Goal: Use online tool/utility: Utilize a website feature to perform a specific function

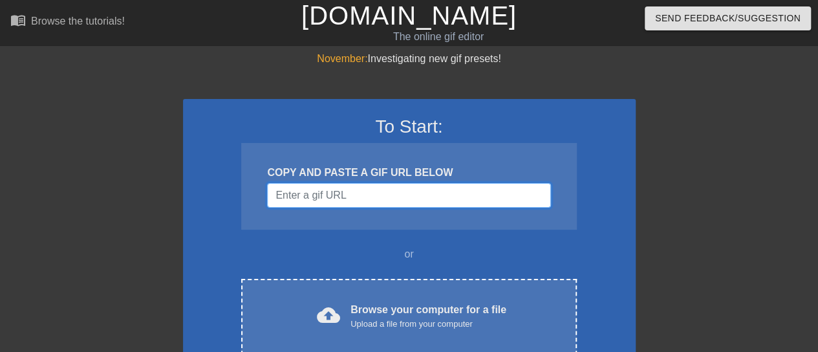
click at [349, 192] on input "Username" at bounding box center [408, 195] width 283 height 25
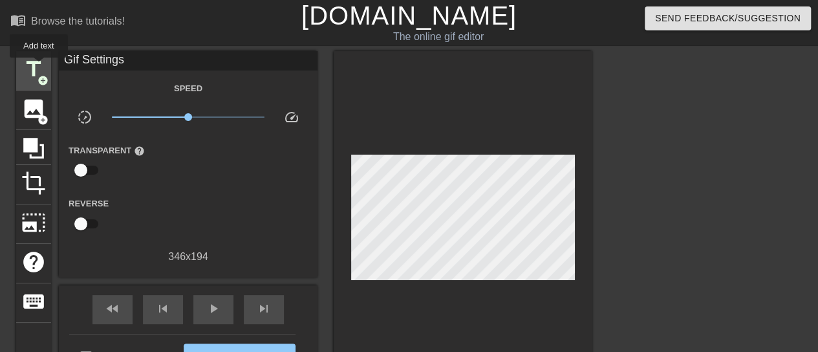
click at [39, 67] on span "title" at bounding box center [33, 69] width 25 height 25
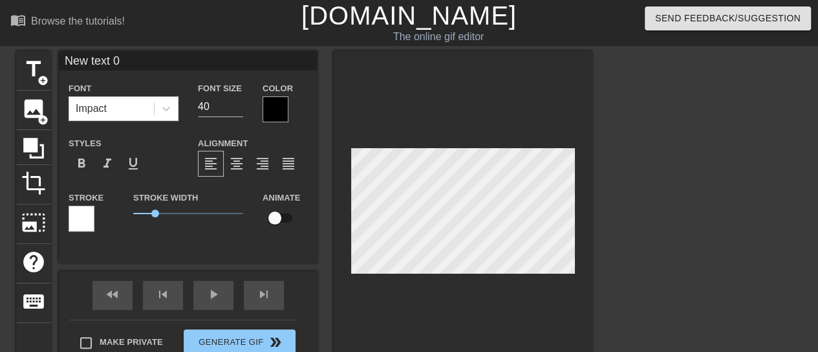
scroll to position [2, 3]
type input "B"
type textarea "B"
type input "Bu"
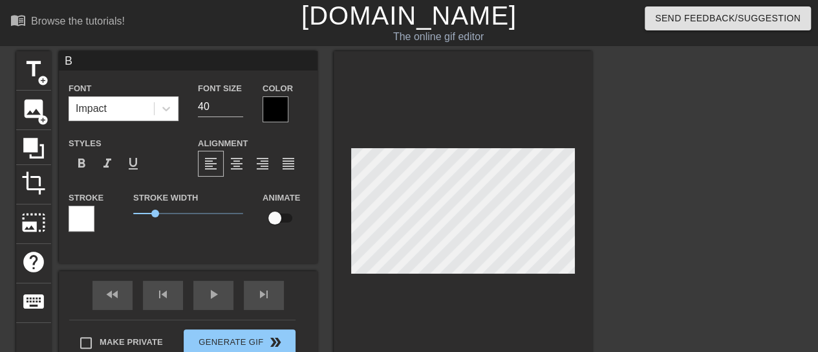
type textarea "Bu"
type input "Bul"
type textarea "Bul"
type input "Bull"
type textarea "Bull"
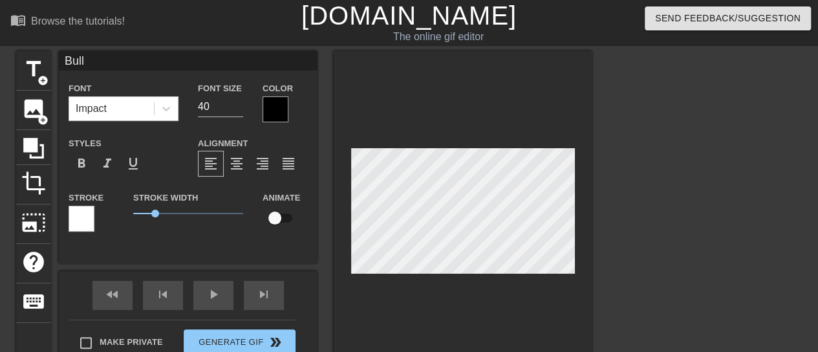
type input "BullN"
type textarea "BullN"
type input "BullNe"
type textarea "BullNe"
type input "BullNex"
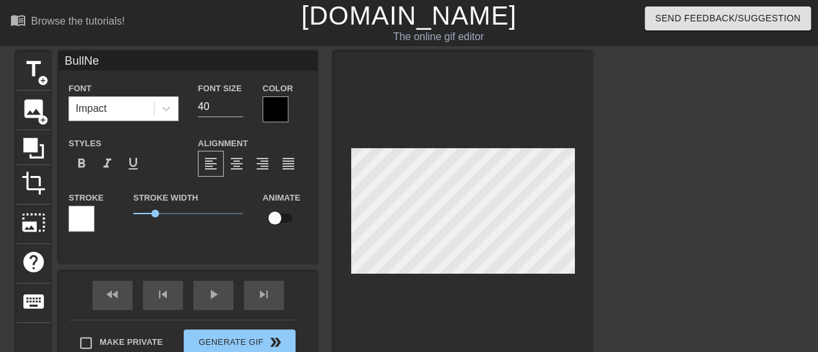
type textarea "BullNex"
type input "BullNext"
type textarea "BullNext"
type input "BullNextD"
type textarea "BullNextD"
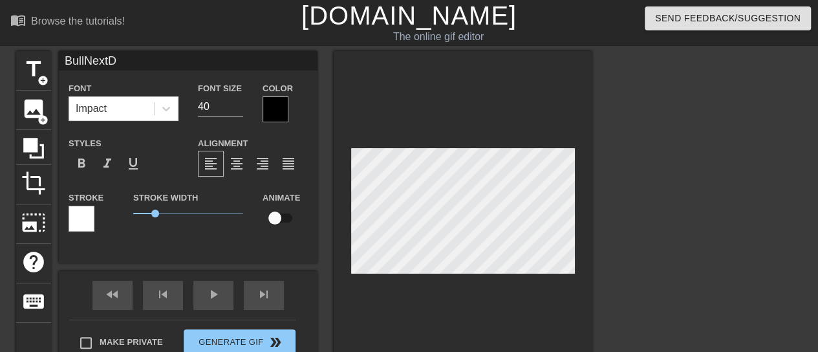
type input "BullNextDo"
type textarea "BullNextDo"
type input "BullNextDoo"
type textarea "BullNextDoo"
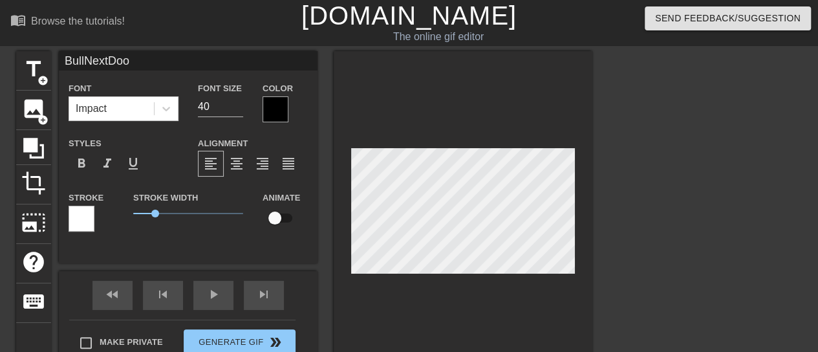
type input "BullNextDoor"
type textarea "BullNextDoor"
click at [277, 121] on div at bounding box center [275, 109] width 26 height 26
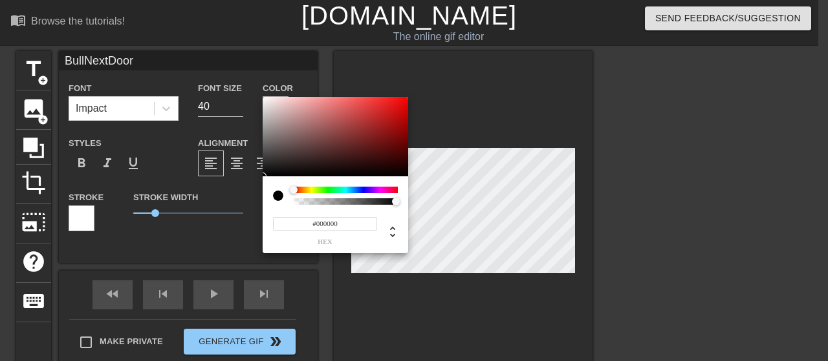
type input "#DF0505"
click at [405, 107] on div at bounding box center [334, 137] width 145 height 80
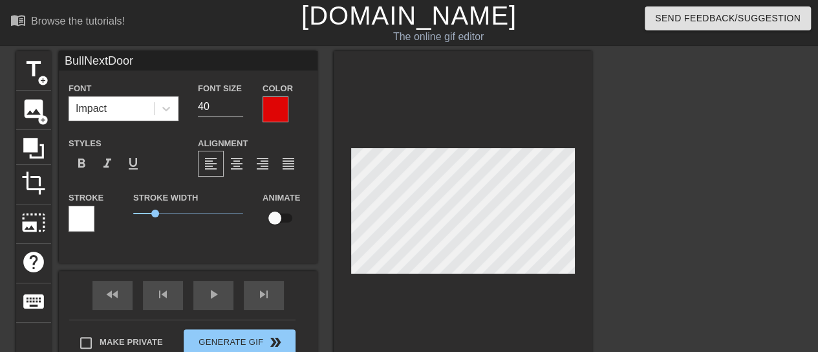
click at [89, 217] on div at bounding box center [82, 219] width 26 height 26
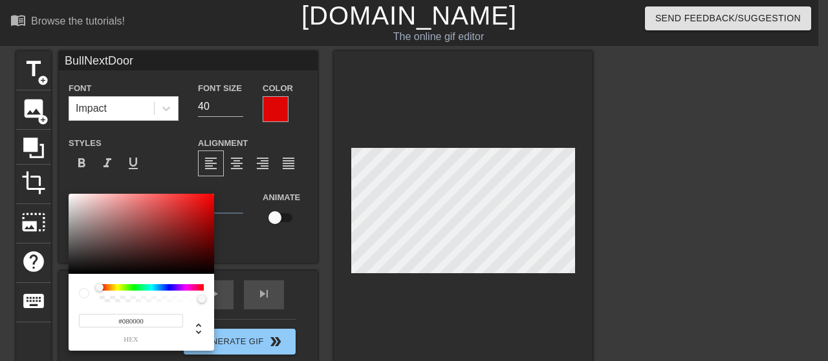
click at [211, 272] on div at bounding box center [141, 234] width 145 height 80
click at [101, 216] on div at bounding box center [141, 234] width 145 height 80
click at [69, 196] on div at bounding box center [141, 234] width 145 height 80
click at [72, 210] on div at bounding box center [141, 234] width 145 height 80
type input "#0A0000"
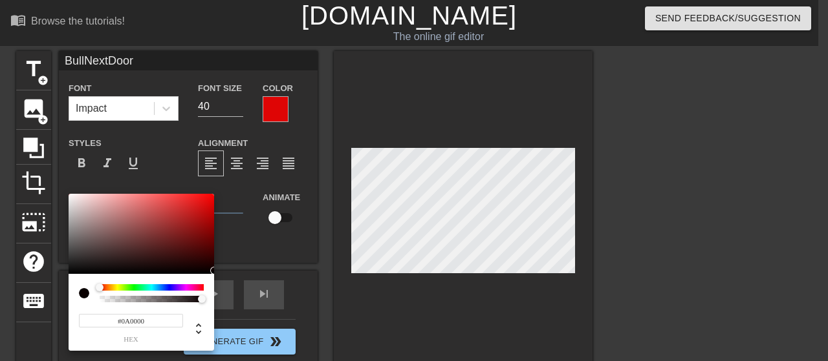
click at [213, 271] on div at bounding box center [141, 234] width 145 height 80
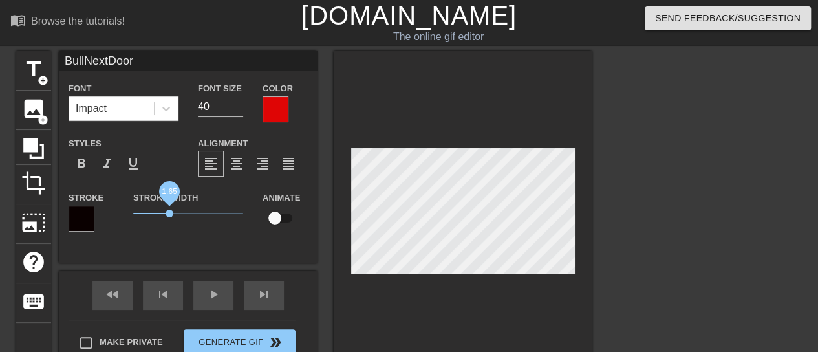
drag, startPoint x: 156, startPoint y: 215, endPoint x: 169, endPoint y: 215, distance: 13.6
click at [169, 215] on span "1.65" at bounding box center [170, 213] width 8 height 8
click at [396, 298] on div at bounding box center [463, 213] width 259 height 325
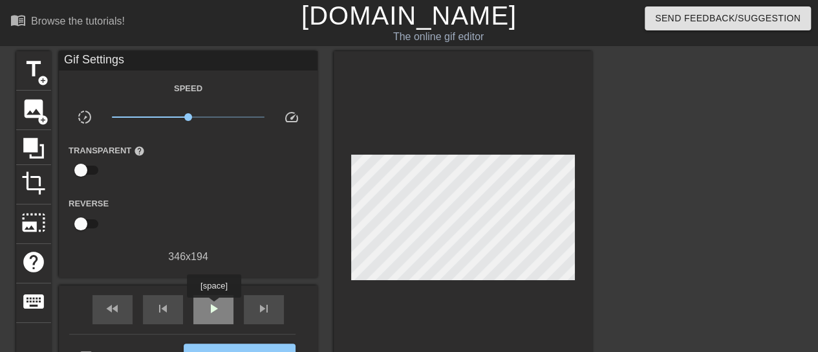
click at [213, 306] on span "play_arrow" at bounding box center [214, 309] width 16 height 16
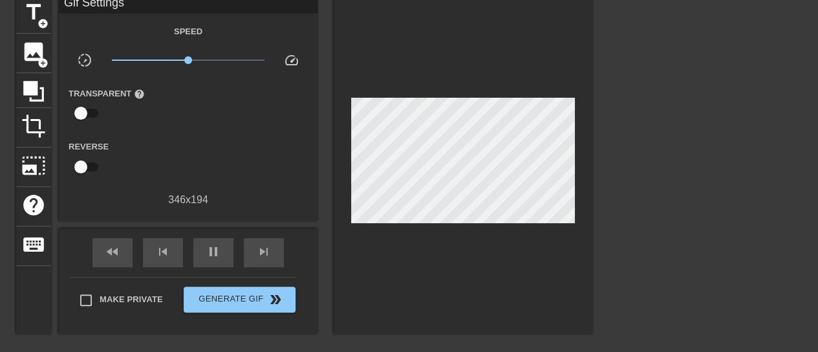
scroll to position [166, 0]
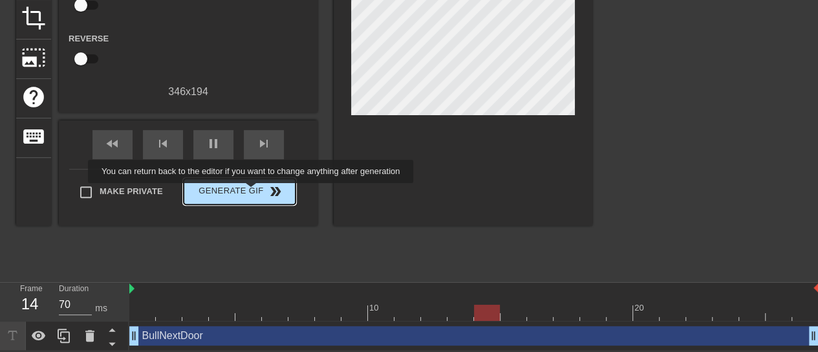
click at [252, 192] on span "Generate Gif double_arrow" at bounding box center [240, 192] width 102 height 16
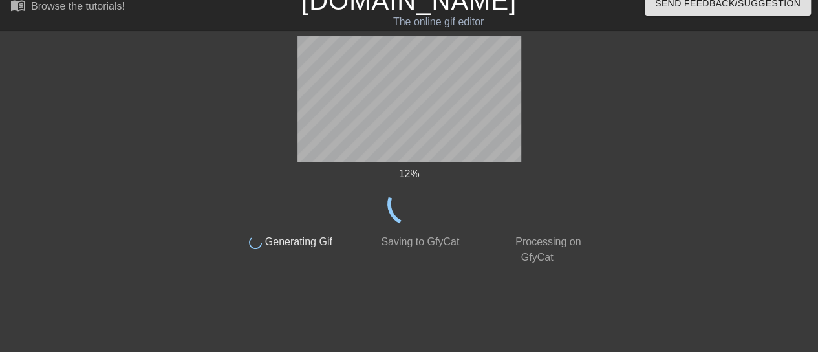
scroll to position [0, 0]
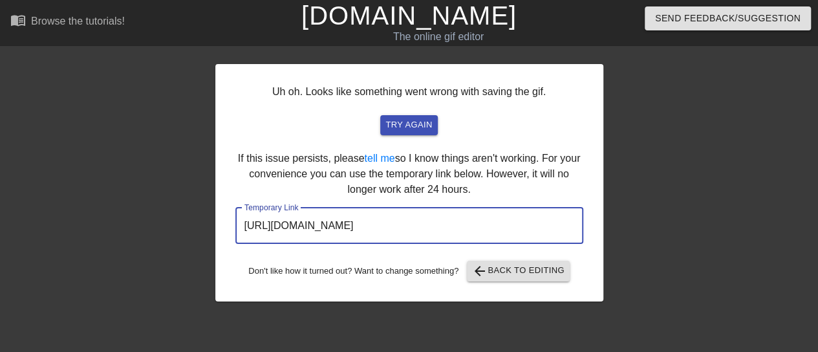
click at [411, 226] on input "[URL][DOMAIN_NAME]" at bounding box center [409, 226] width 348 height 36
